Goal: Navigation & Orientation: Find specific page/section

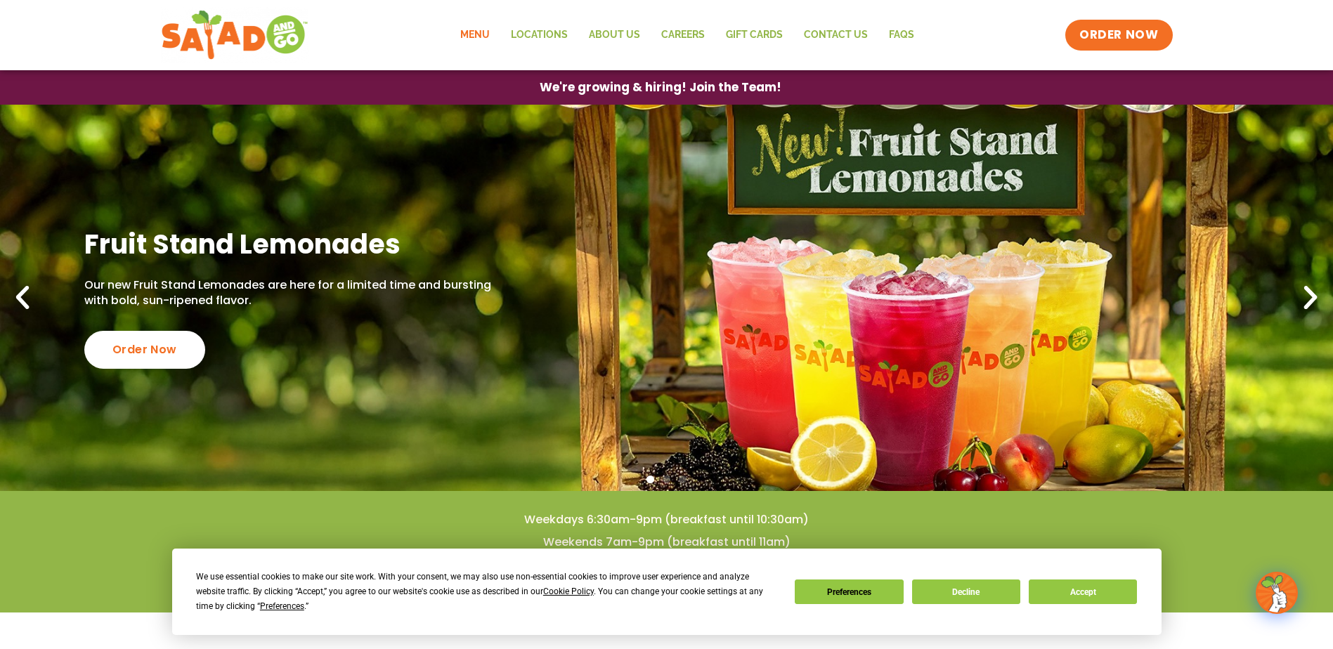
click at [479, 27] on link "Menu" at bounding box center [475, 35] width 51 height 32
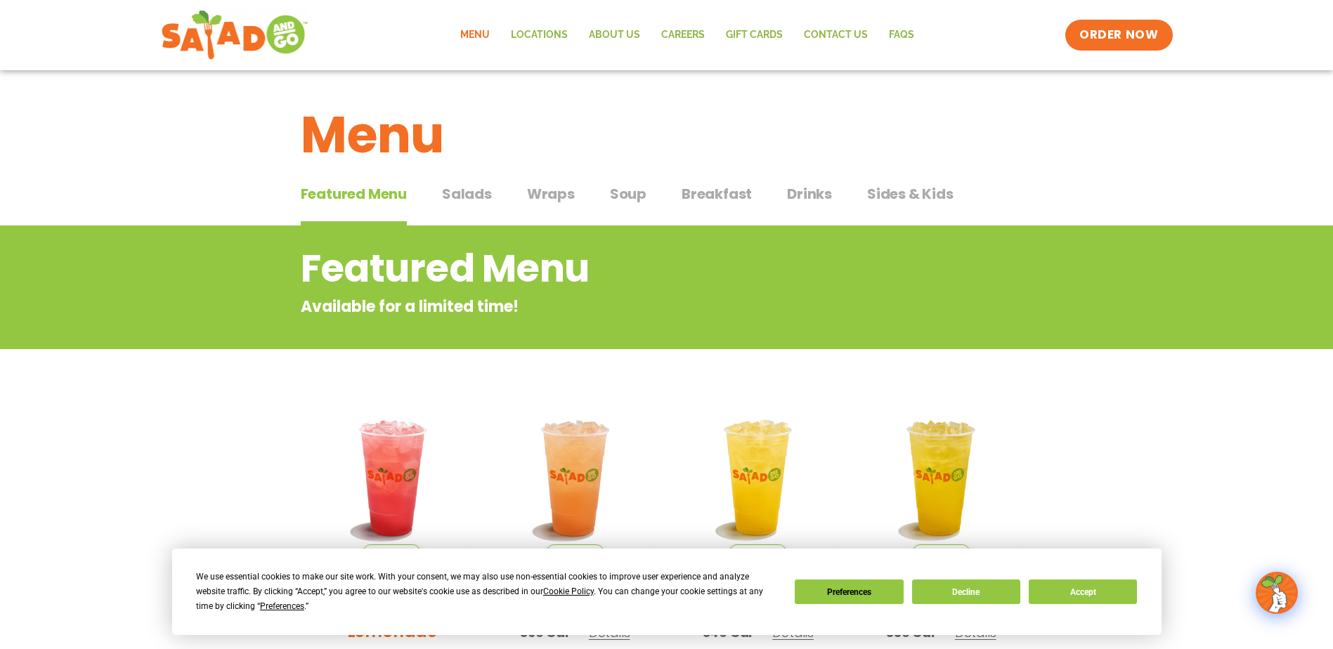
click at [477, 192] on span "Salads" at bounding box center [467, 193] width 50 height 21
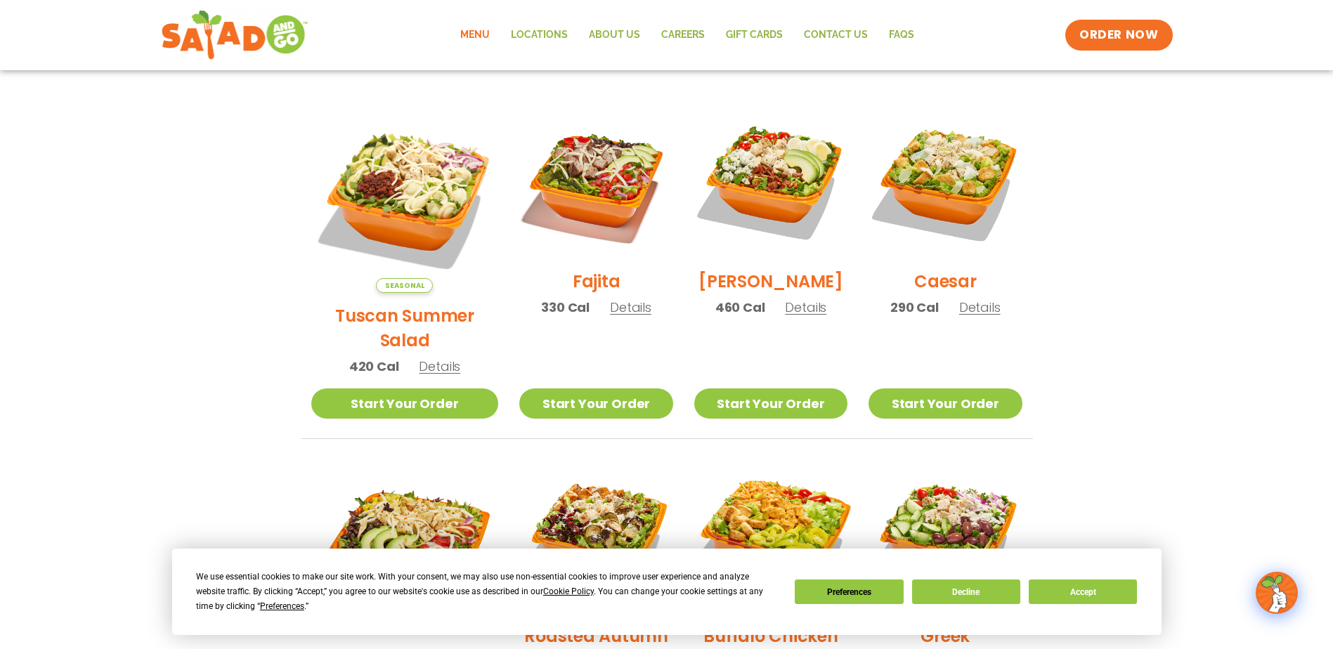
scroll to position [342, 0]
